Goal: Task Accomplishment & Management: Manage account settings

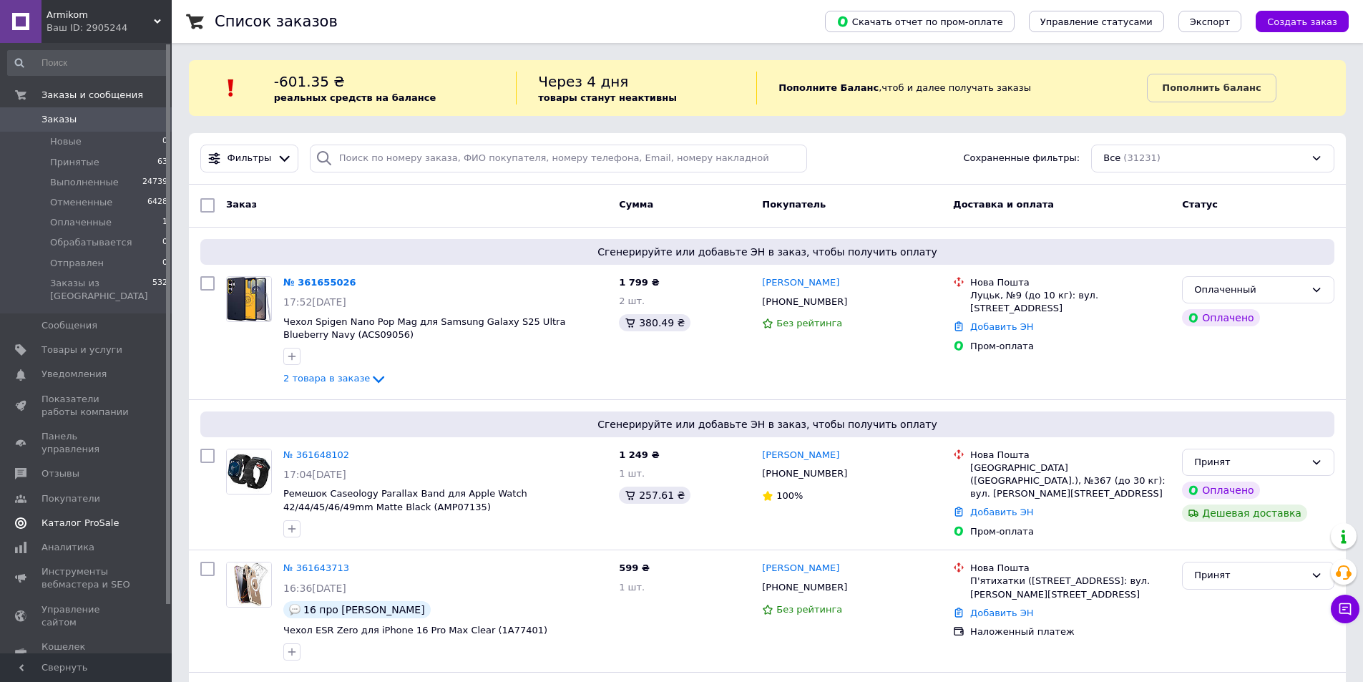
click at [89, 517] on span "Каталог ProSale" at bounding box center [80, 523] width 77 height 13
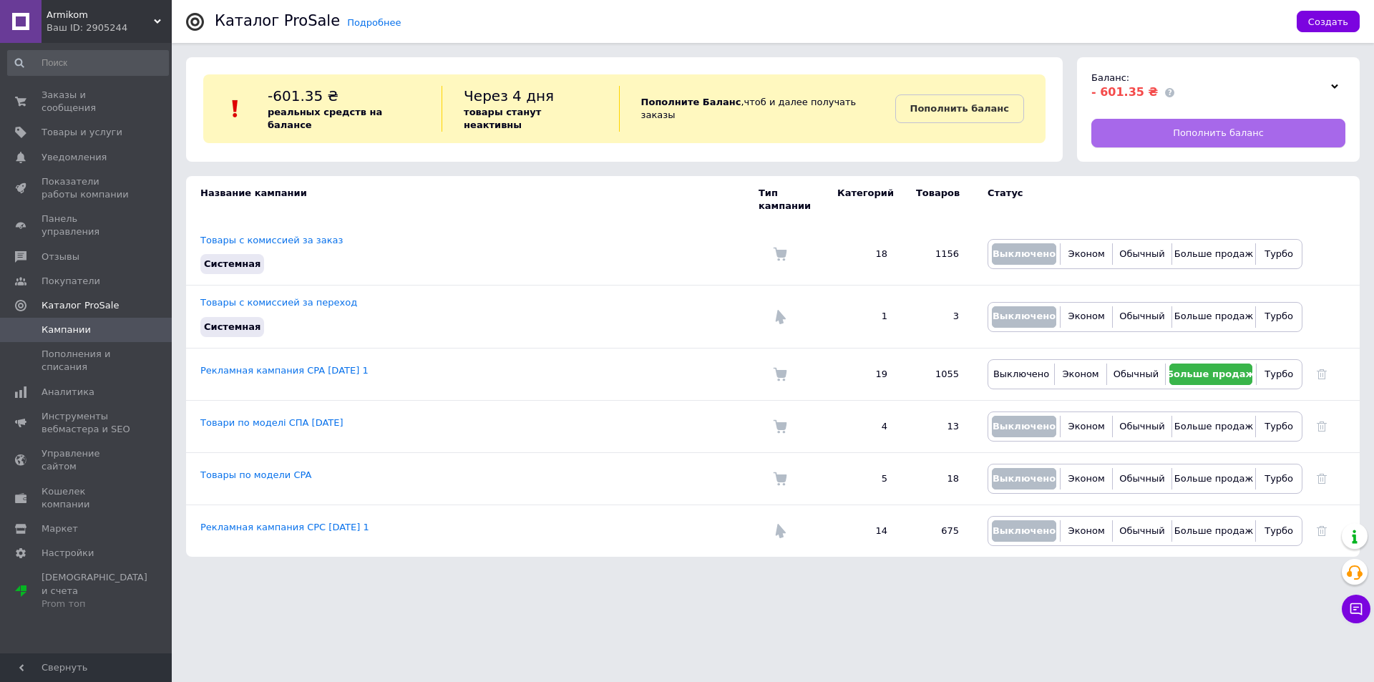
click at [1121, 125] on link "Пополнить баланс" at bounding box center [1218, 133] width 254 height 29
